Goal: Navigation & Orientation: Find specific page/section

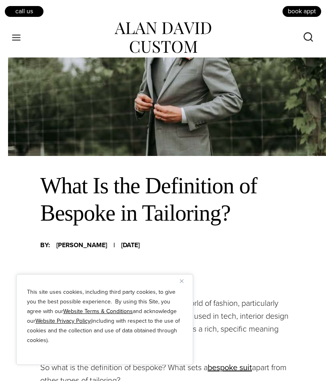
click at [182, 282] on img "Close" at bounding box center [182, 281] width 4 height 4
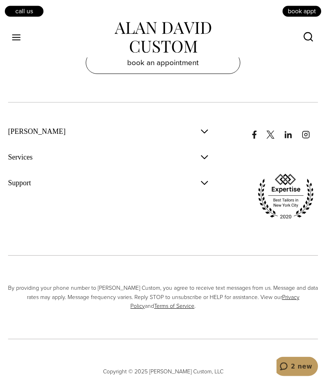
scroll to position [2658, 0]
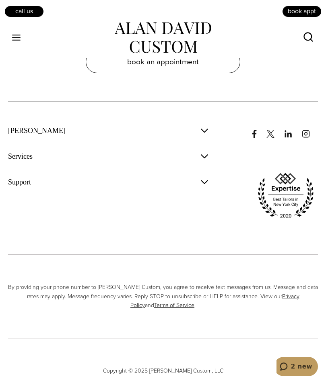
click at [203, 135] on span "button" at bounding box center [204, 131] width 10 height 10
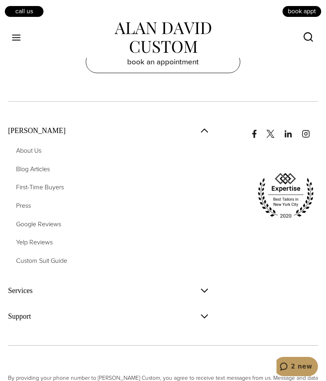
click at [50, 229] on span "Google Reviews" at bounding box center [38, 223] width 45 height 9
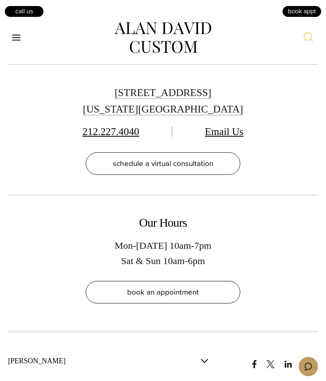
scroll to position [5136, 0]
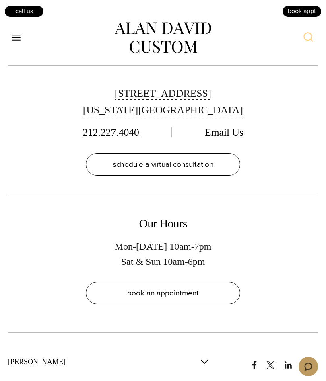
click at [20, 35] on icon "Open menu" at bounding box center [16, 38] width 8 height 6
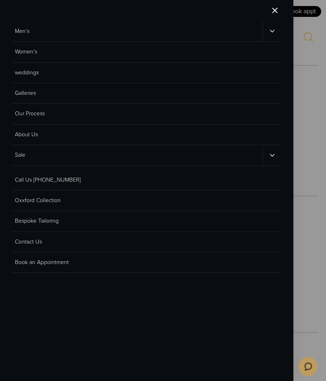
click at [31, 90] on link "Galleries" at bounding box center [146, 93] width 269 height 20
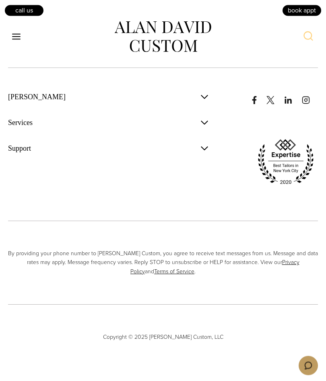
scroll to position [3803, 0]
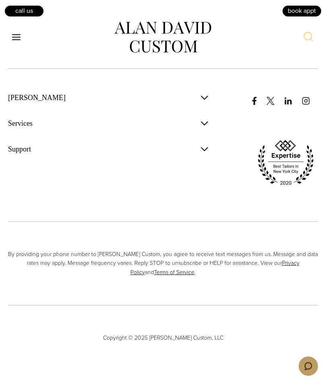
click at [208, 155] on button "Support" at bounding box center [108, 150] width 201 height 18
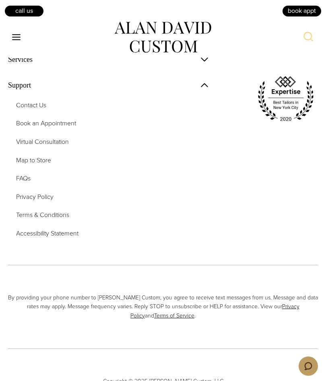
scroll to position [3803, 0]
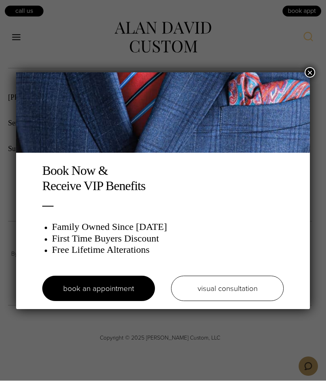
scroll to position [3740, 0]
